Goal: Information Seeking & Learning: Learn about a topic

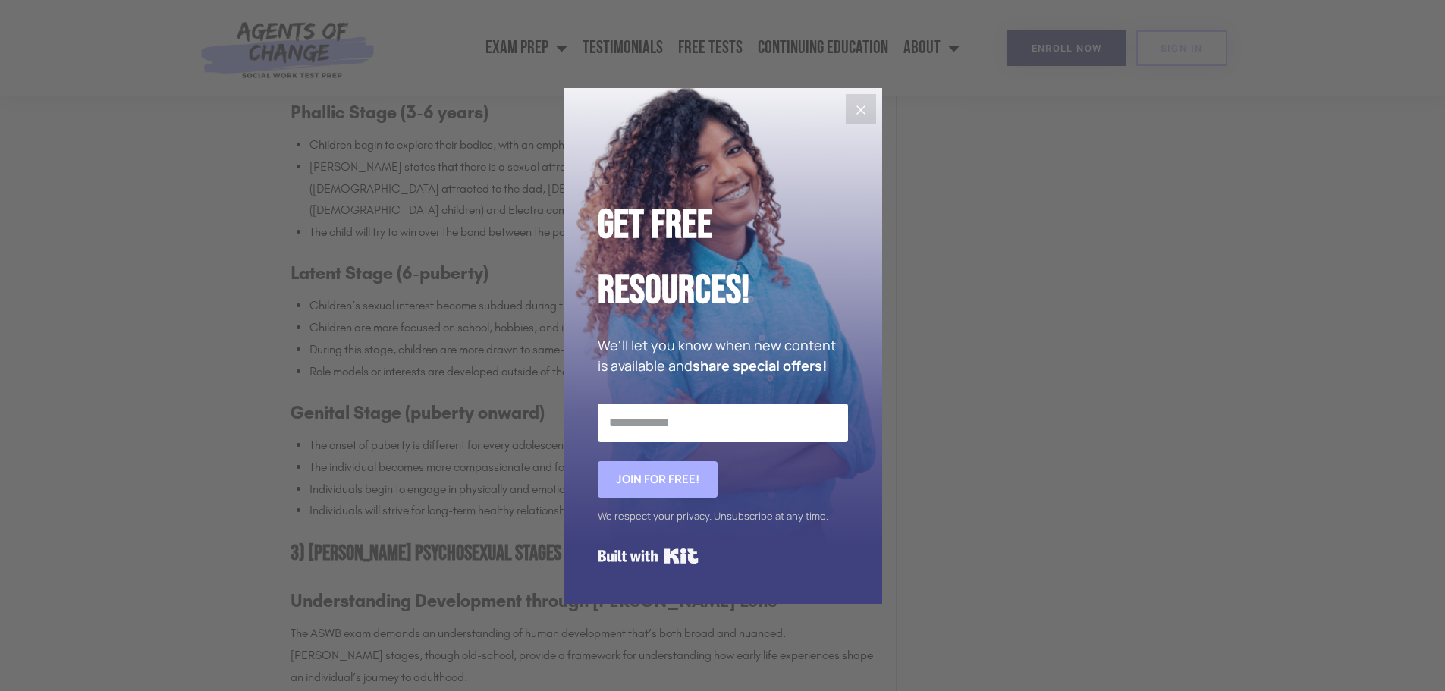
scroll to position [1821, 0]
click at [857, 107] on icon "Close" at bounding box center [860, 109] width 9 height 9
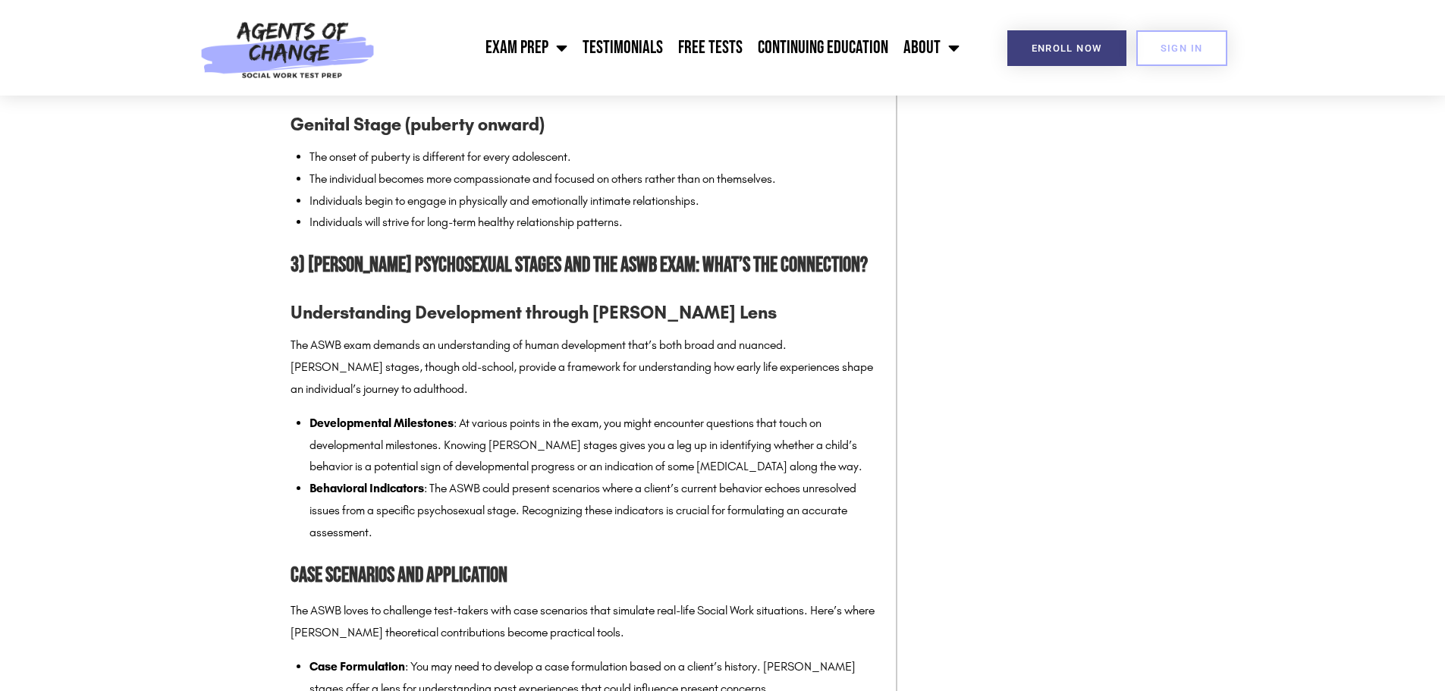
scroll to position [2048, 0]
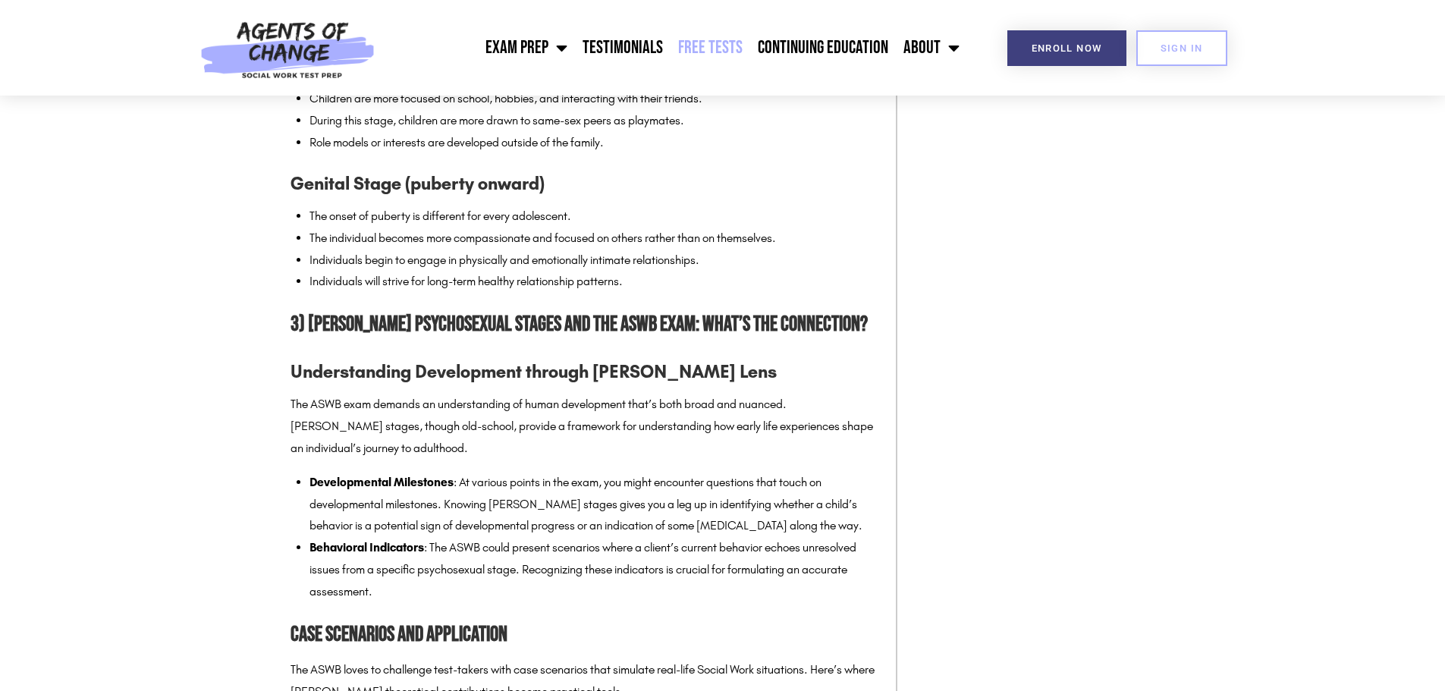
click at [703, 51] on link "Free Tests" at bounding box center [711, 48] width 80 height 38
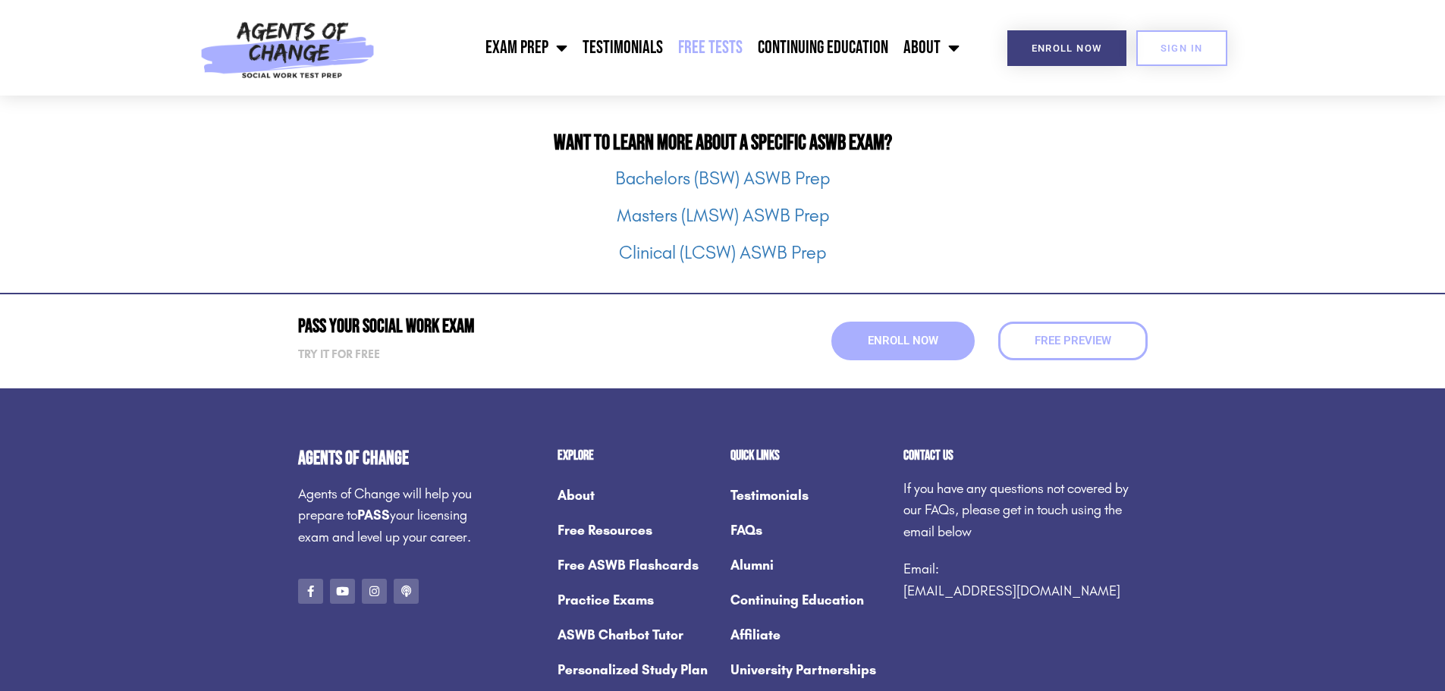
scroll to position [1972, 0]
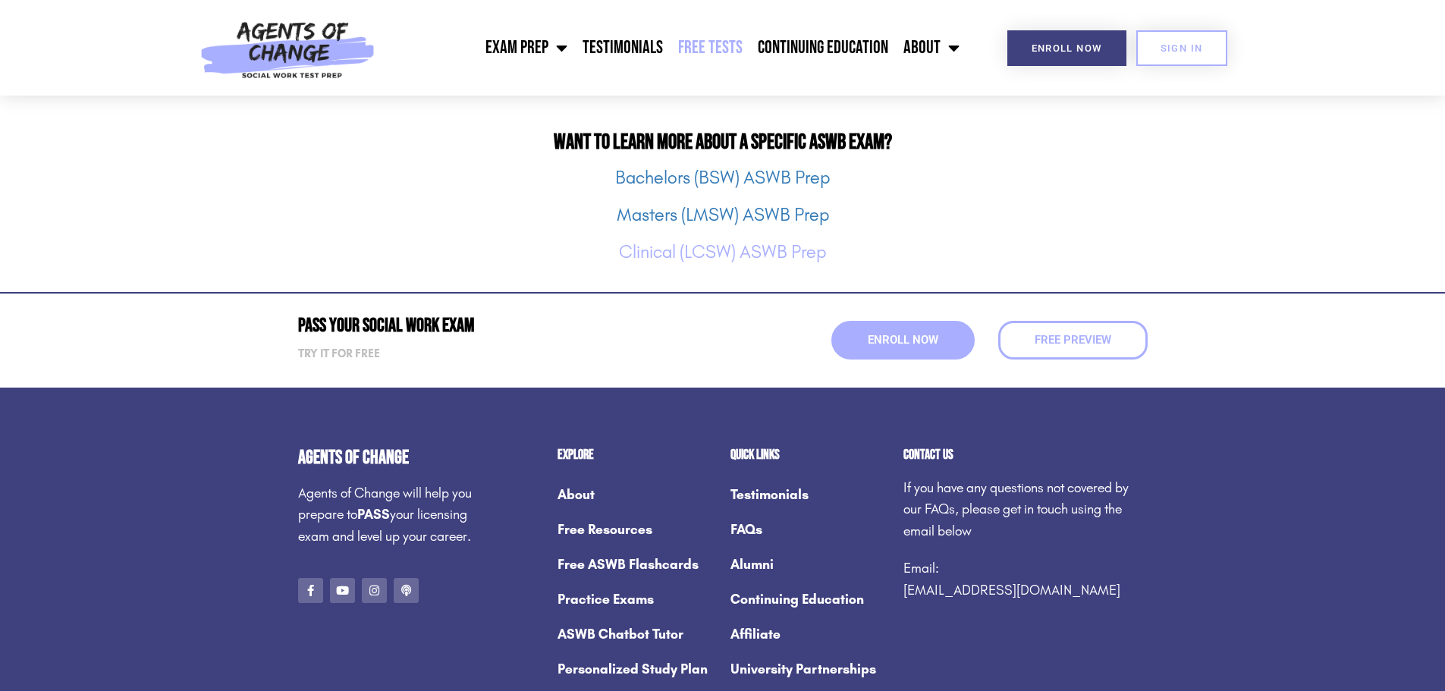
click at [775, 250] on link "Clinical (LCSW) ASWB Prep" at bounding box center [722, 251] width 207 height 21
